Goal: Communication & Community: Answer question/provide support

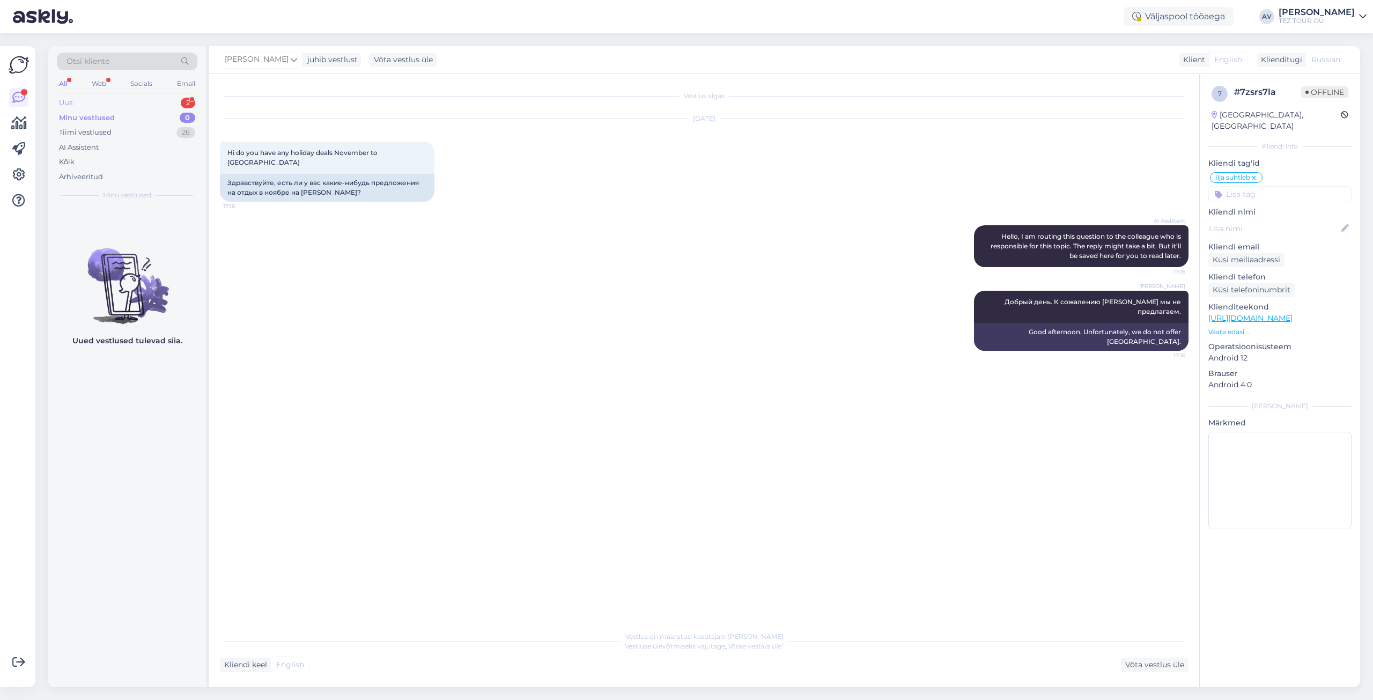
click at [78, 104] on div "Uus 2" at bounding box center [127, 102] width 141 height 15
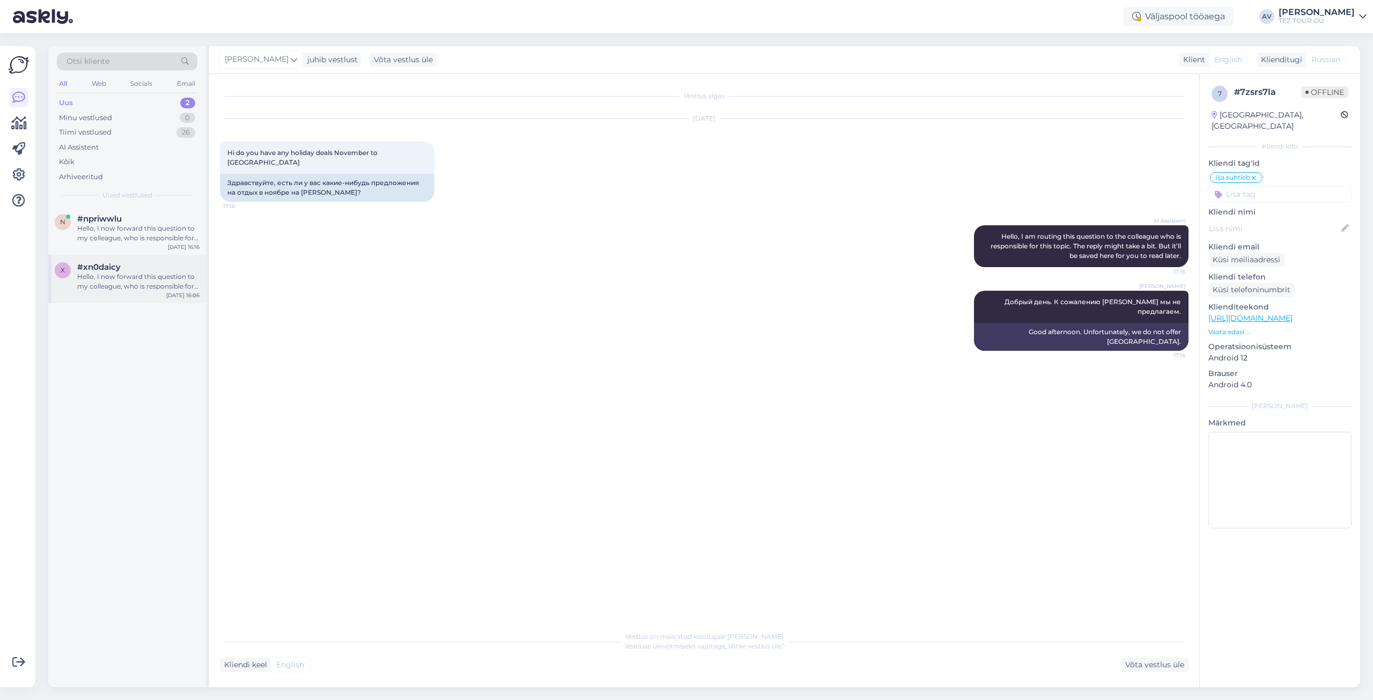
click at [134, 284] on div "Hello, I now forward this question to my colleague, who is responsible for this…" at bounding box center [138, 281] width 122 height 19
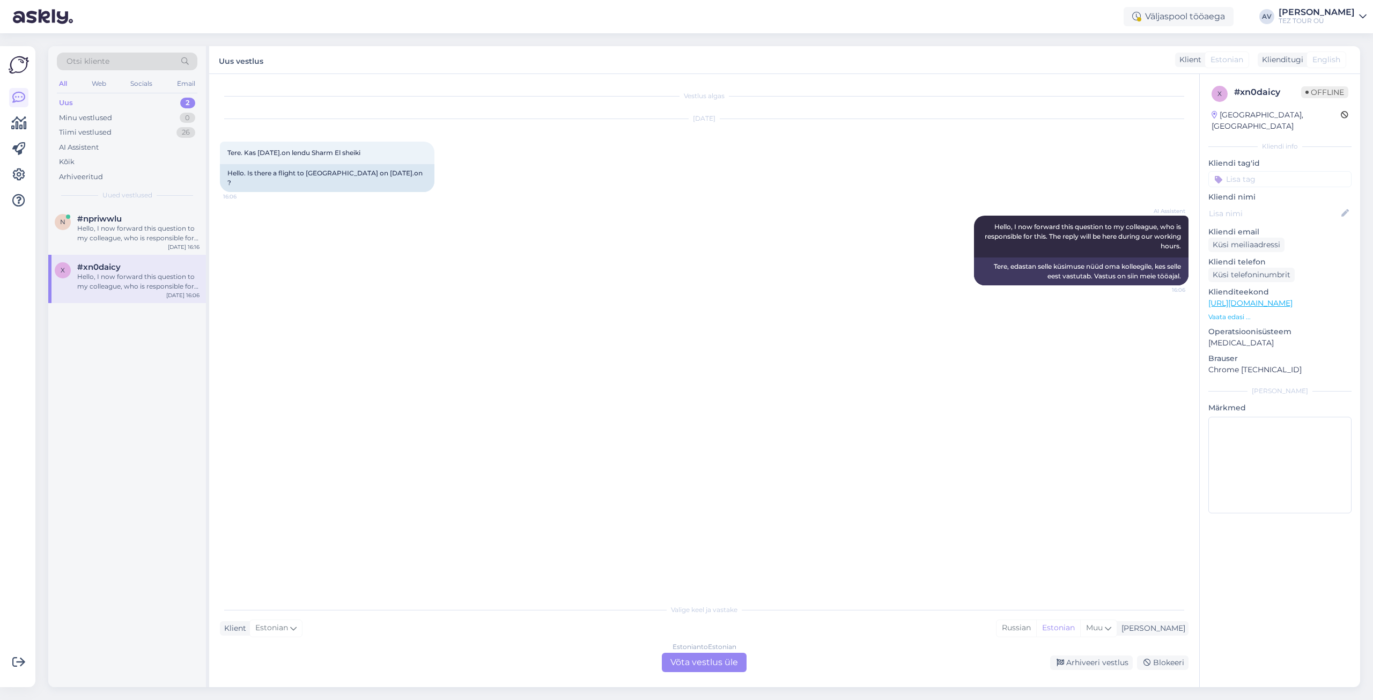
click at [727, 665] on div "Estonian to Estonian Võta vestlus üle" at bounding box center [704, 662] width 85 height 19
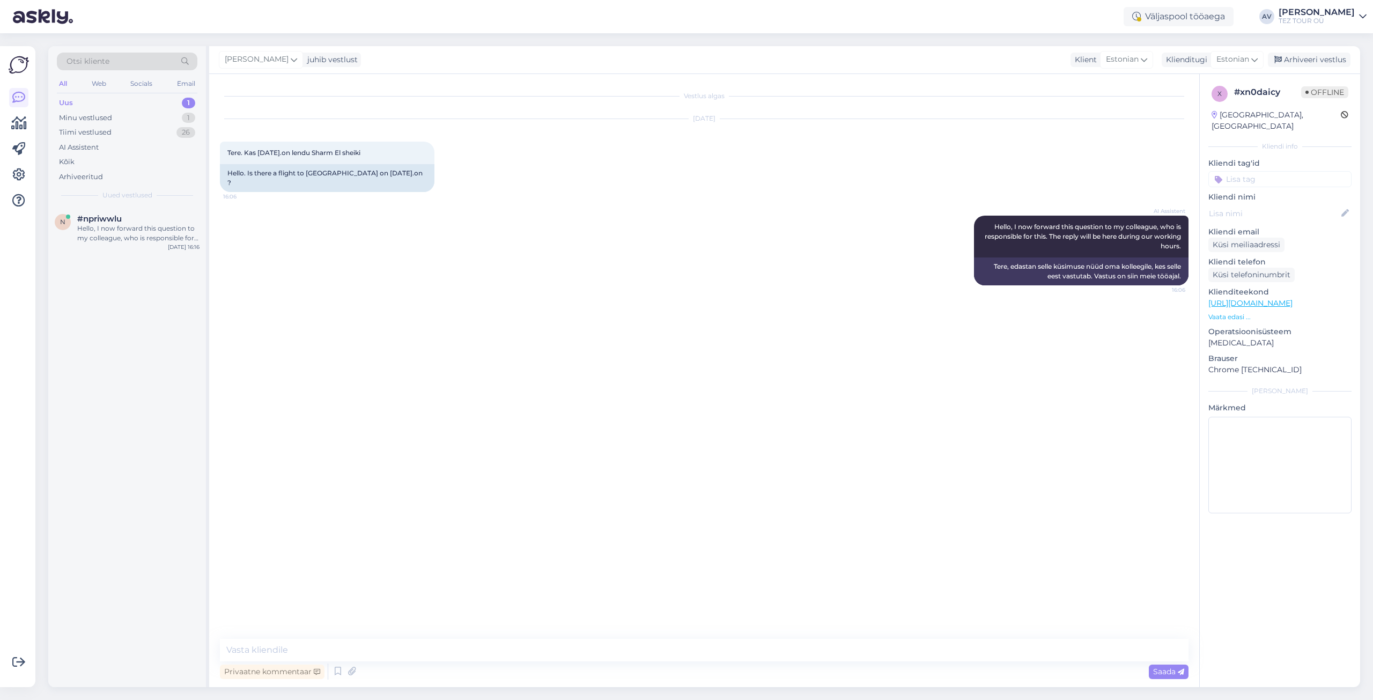
click at [1363, 491] on div "Otsi kliente All Web Socials Email Uus 1 Minu vestlused 1 Tiimi vestlused 26 AI…" at bounding box center [708, 366] width 1332 height 667
click at [1276, 171] on input at bounding box center [1280, 179] width 143 height 16
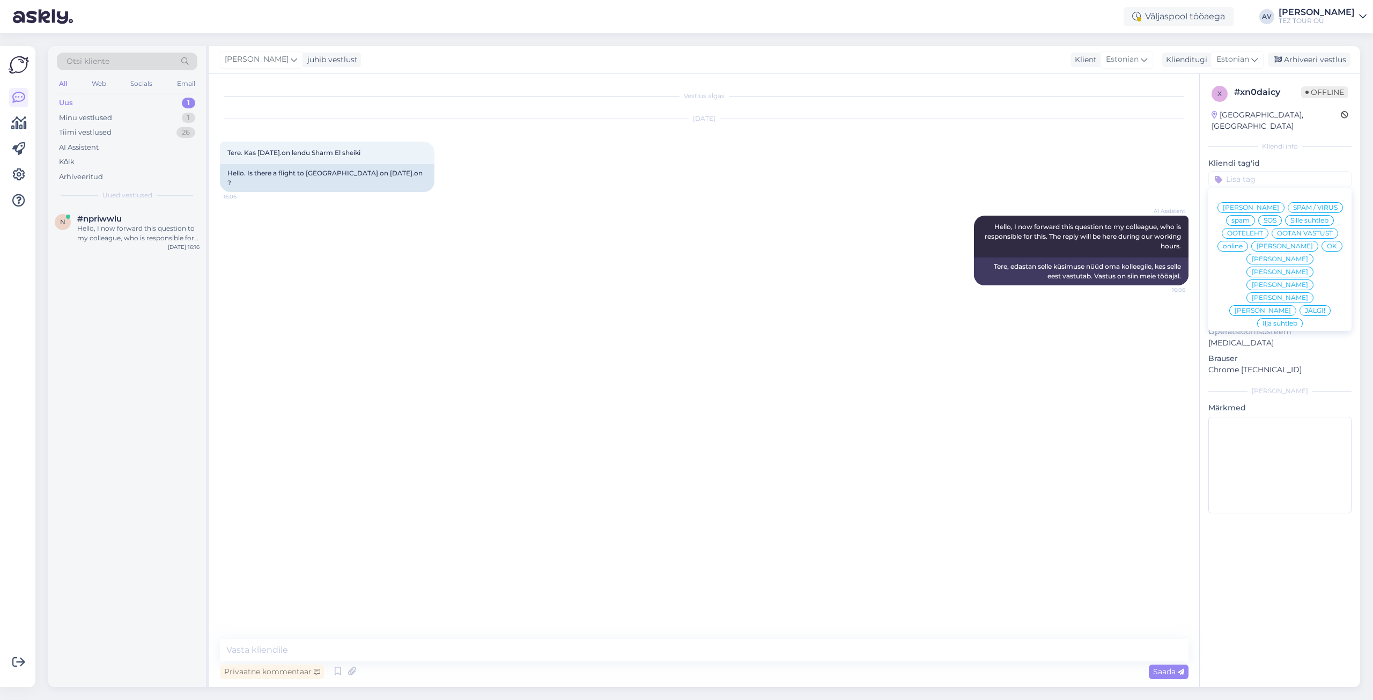
click at [1293, 269] on span "[PERSON_NAME]" at bounding box center [1280, 272] width 56 height 6
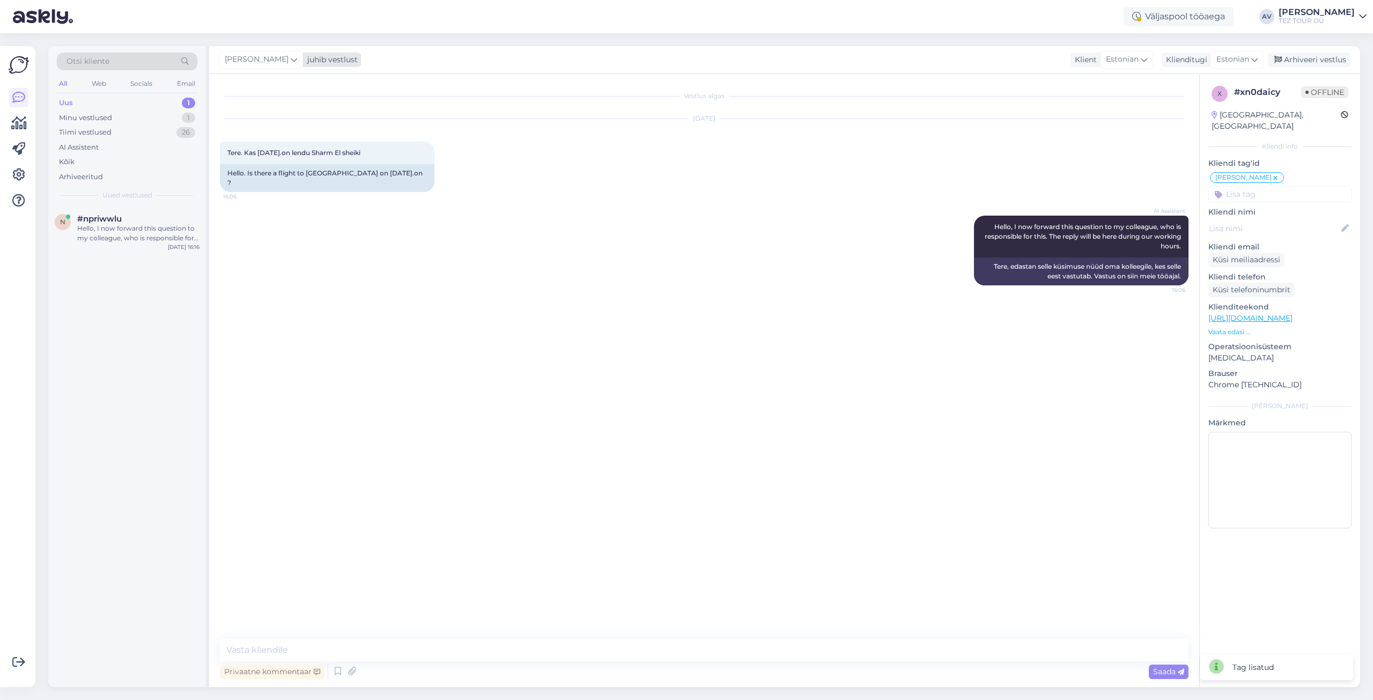
click at [291, 56] on icon at bounding box center [294, 60] width 6 height 12
click at [274, 143] on div "[EMAIL_ADDRESS][DOMAIN_NAME]" at bounding box center [291, 146] width 89 height 10
click at [153, 229] on div "Hello, I now forward this question to my colleague, who is responsible for this…" at bounding box center [138, 233] width 122 height 19
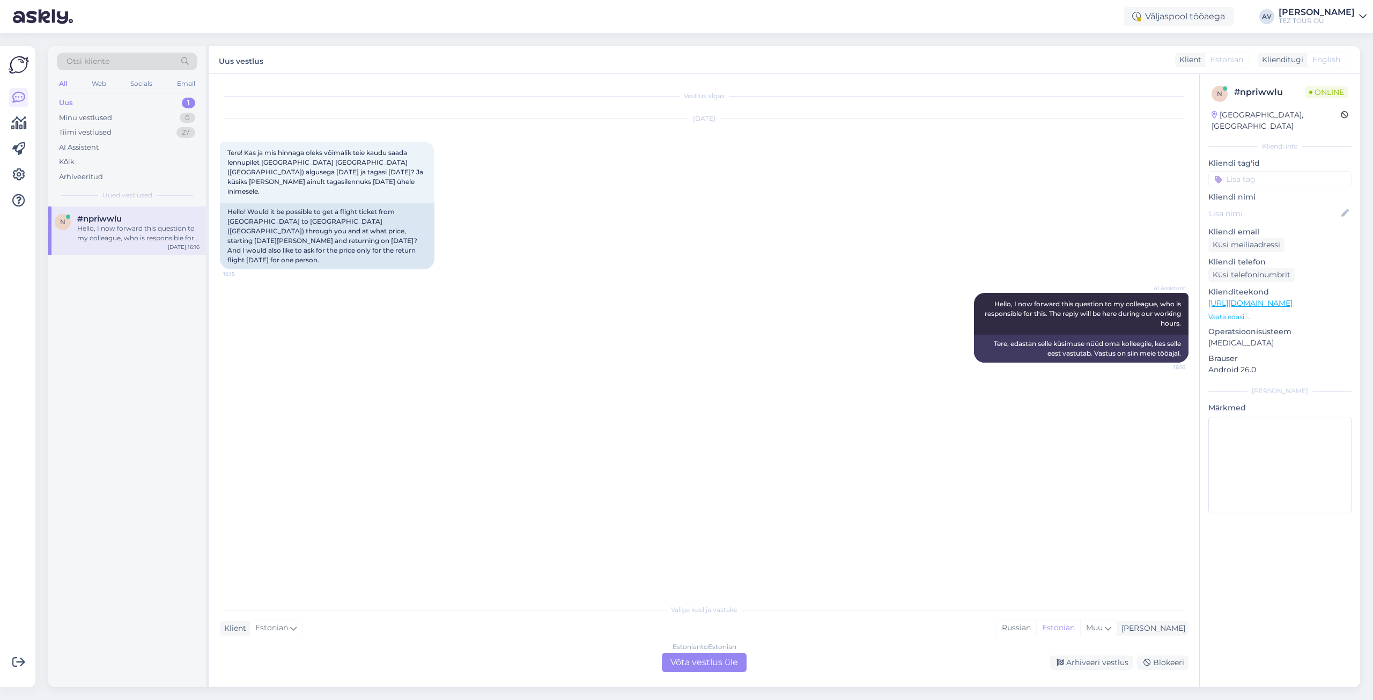
click at [704, 665] on div "Estonian to Estonian Võta vestlus üle" at bounding box center [704, 662] width 85 height 19
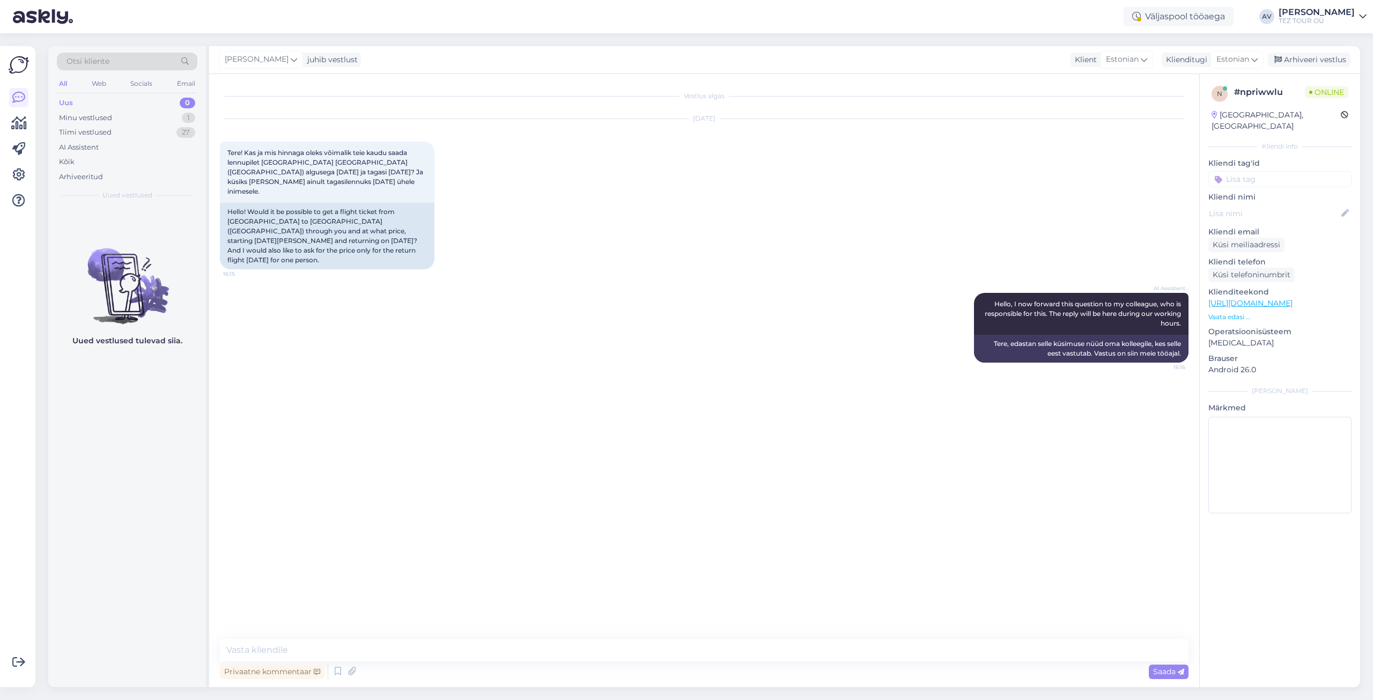
click at [1243, 171] on input at bounding box center [1280, 179] width 143 height 16
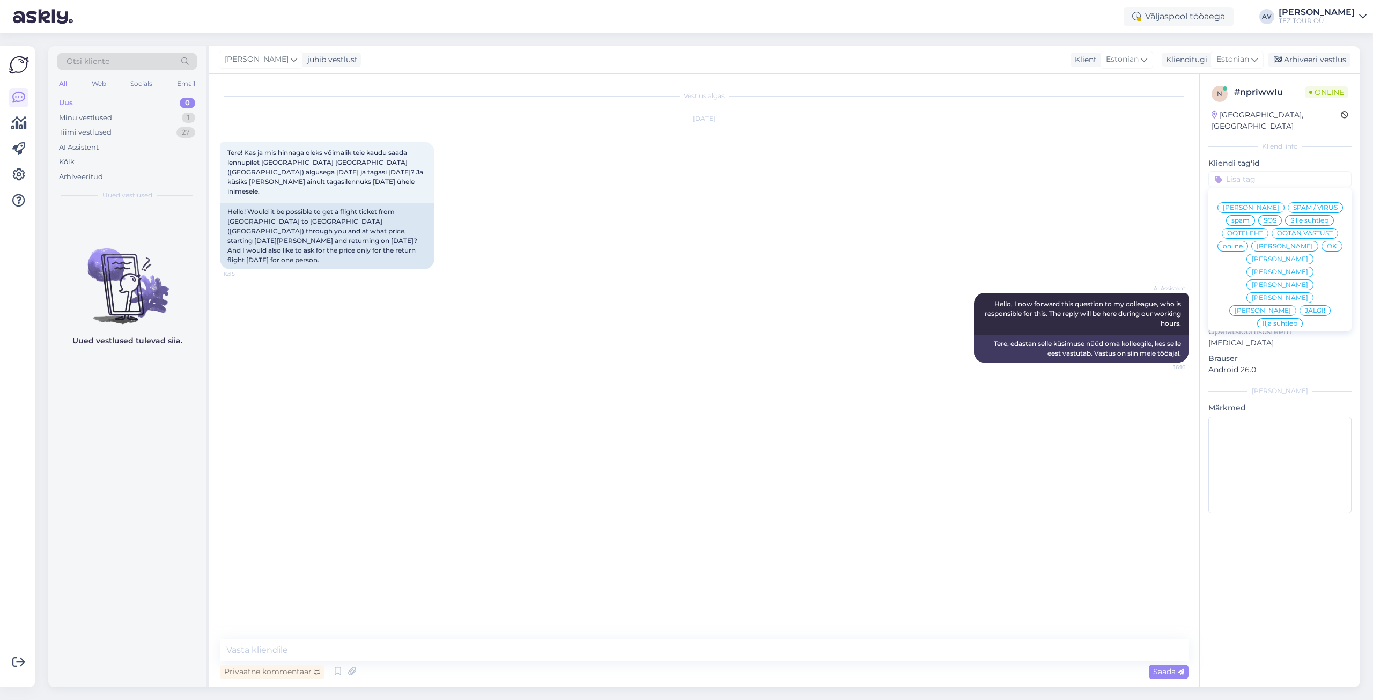
click at [1297, 269] on span "[PERSON_NAME]" at bounding box center [1280, 272] width 56 height 6
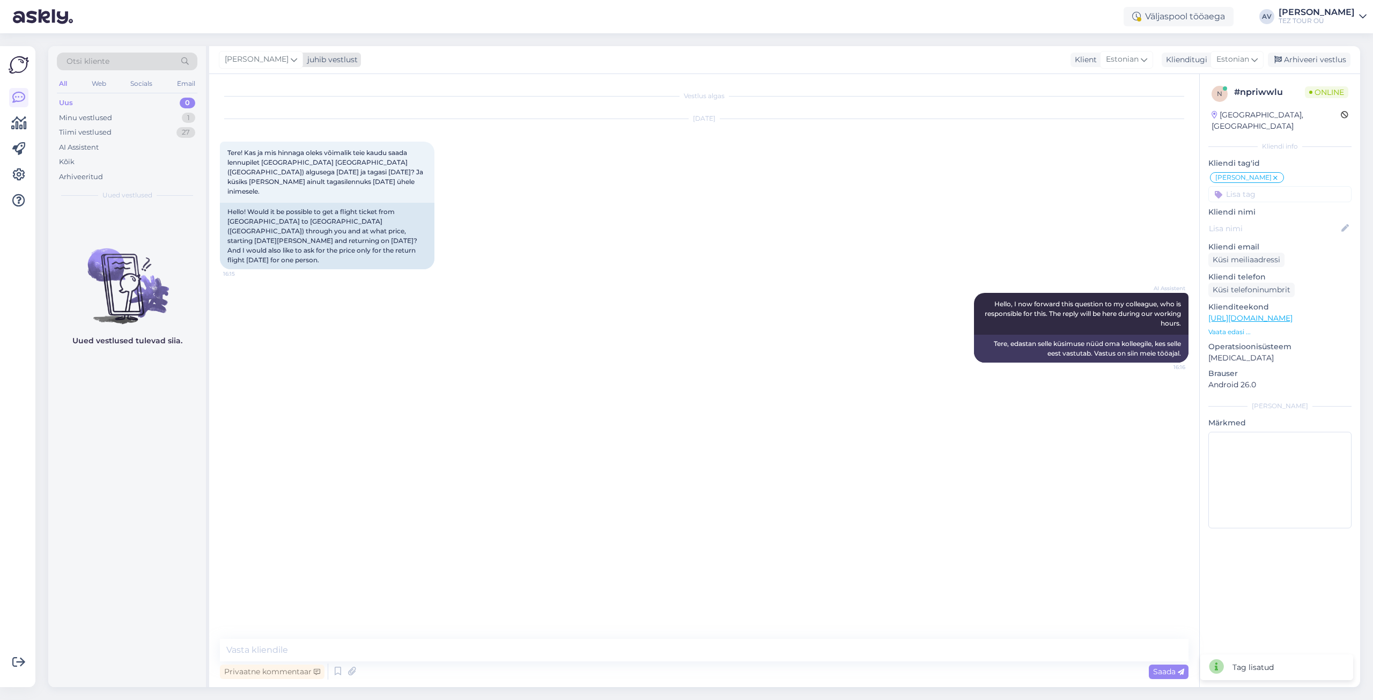
click at [291, 57] on icon at bounding box center [294, 60] width 6 height 12
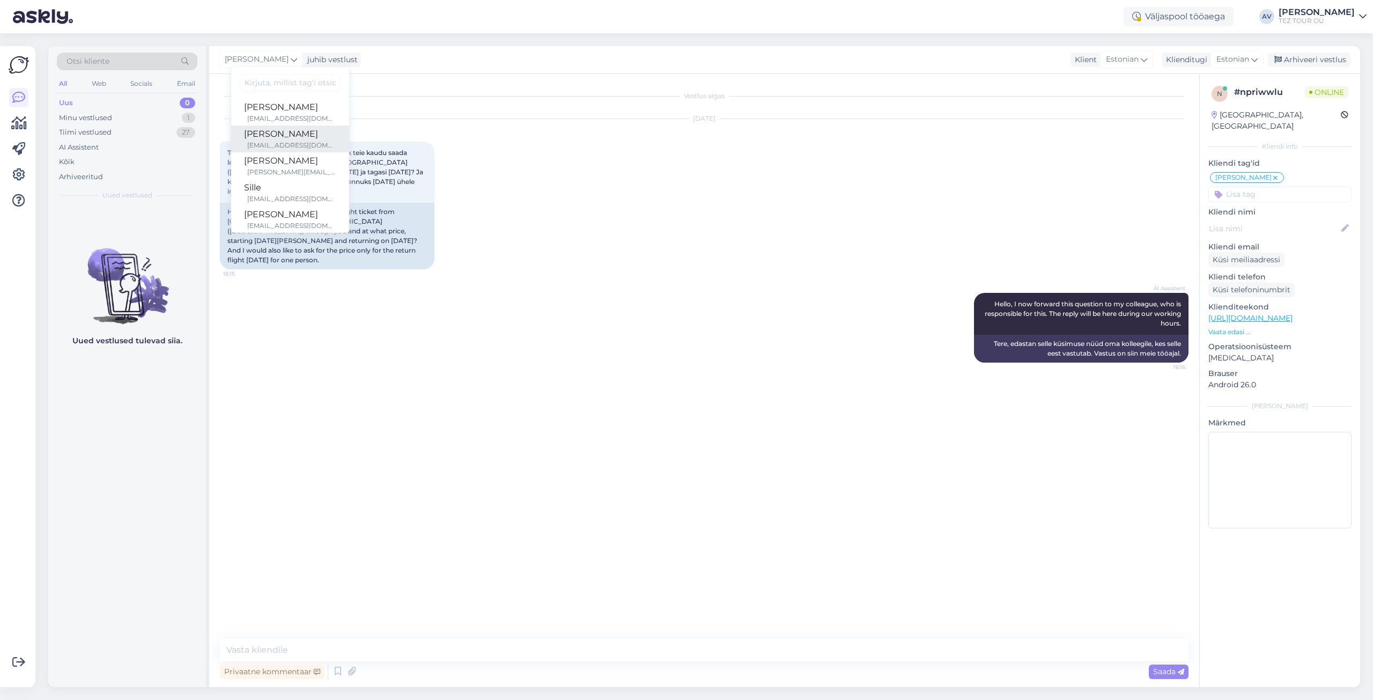
click at [281, 144] on div "[EMAIL_ADDRESS][DOMAIN_NAME]" at bounding box center [291, 146] width 89 height 10
